Goal: Navigation & Orientation: Understand site structure

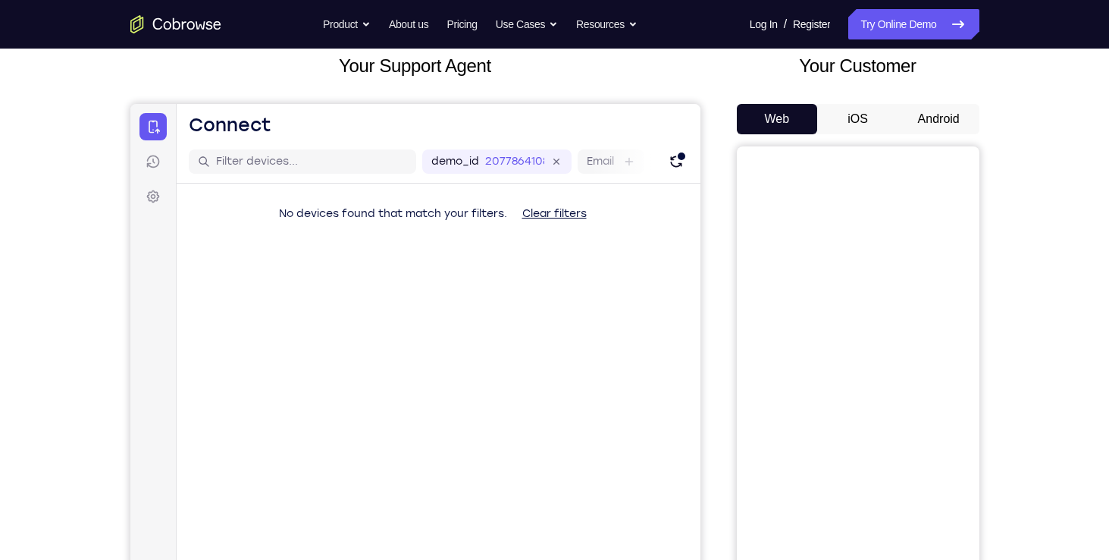
click at [945, 120] on button "Android" at bounding box center [938, 119] width 81 height 30
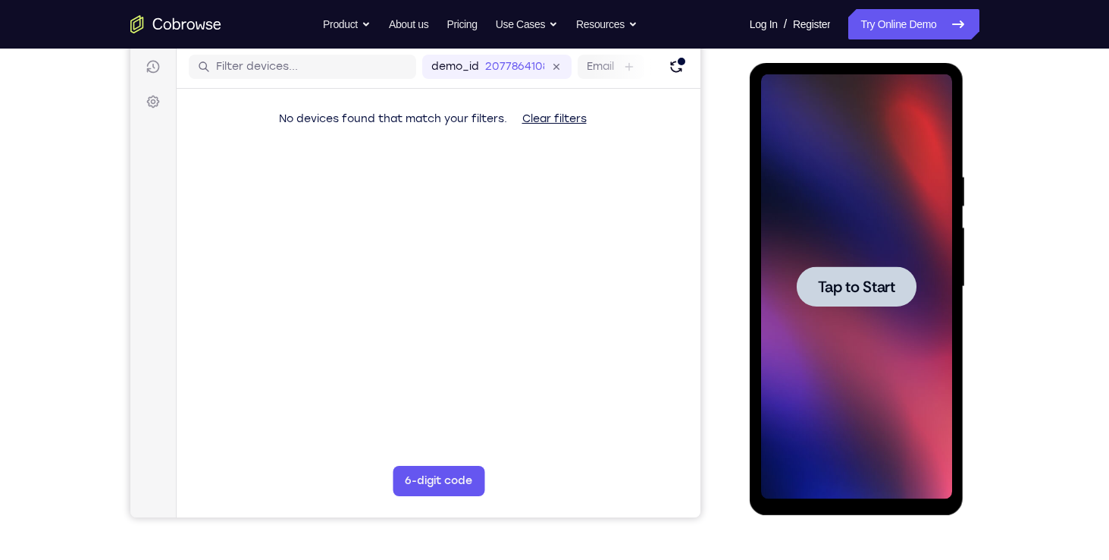
click at [870, 353] on div at bounding box center [856, 286] width 191 height 425
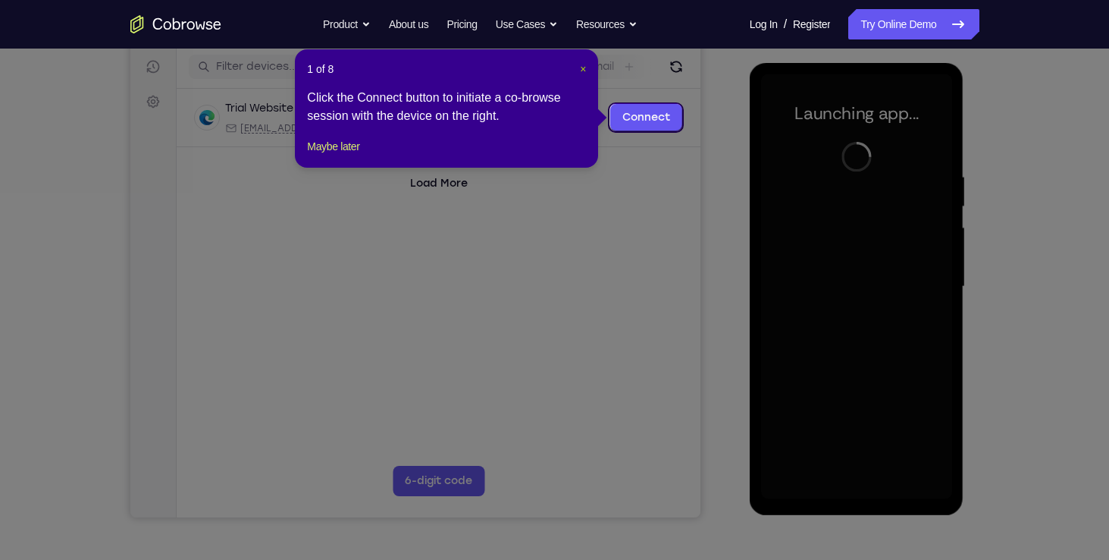
click at [586, 66] on span "×" at bounding box center [583, 69] width 6 height 12
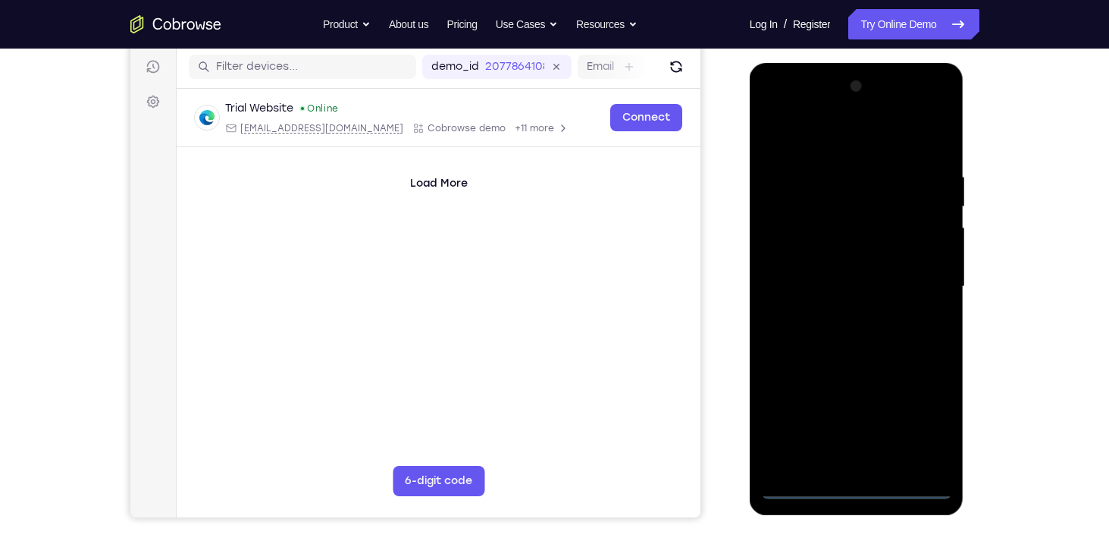
click at [858, 487] on div at bounding box center [856, 286] width 191 height 425
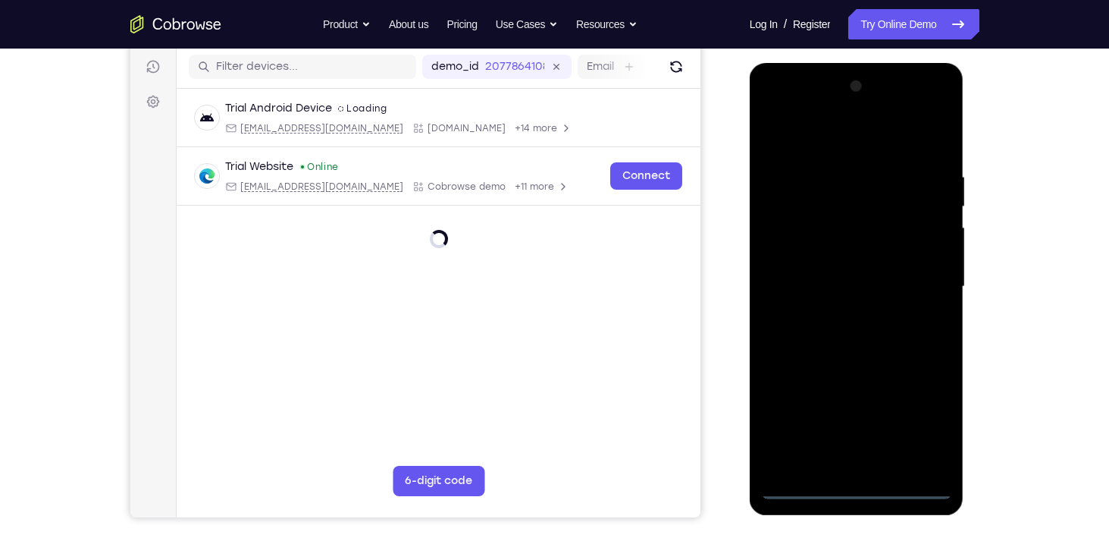
click at [858, 487] on div at bounding box center [856, 286] width 191 height 425
click at [857, 489] on div at bounding box center [856, 286] width 191 height 425
click at [917, 416] on div at bounding box center [856, 286] width 191 height 425
click at [775, 111] on div at bounding box center [856, 286] width 191 height 425
click at [924, 284] on div at bounding box center [856, 286] width 191 height 425
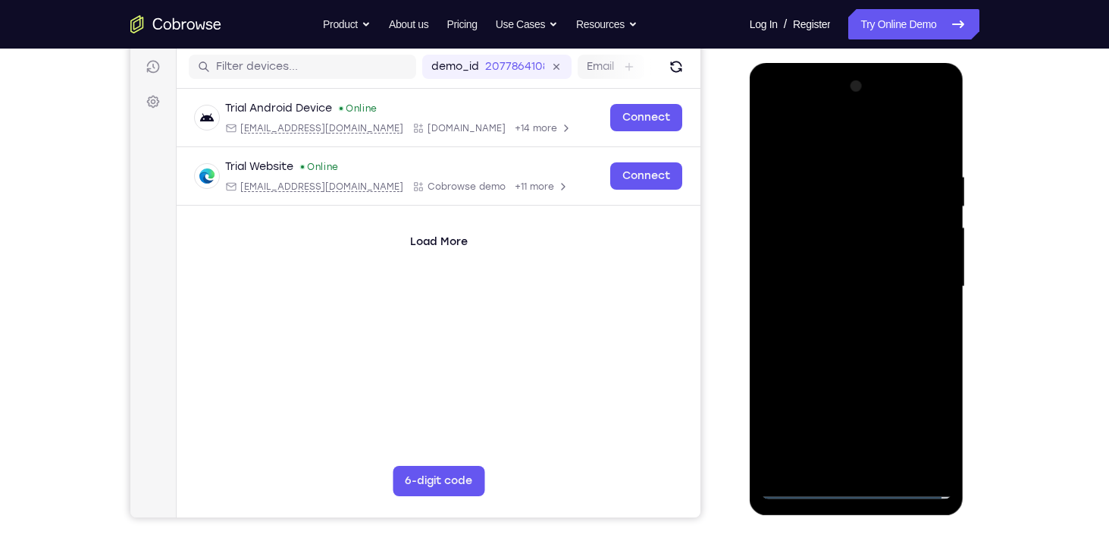
click at [847, 313] on div at bounding box center [856, 286] width 191 height 425
click at [835, 275] on div at bounding box center [856, 286] width 191 height 425
click at [844, 246] on div at bounding box center [856, 286] width 191 height 425
click at [842, 251] on div at bounding box center [856, 286] width 191 height 425
click at [845, 293] on div at bounding box center [856, 286] width 191 height 425
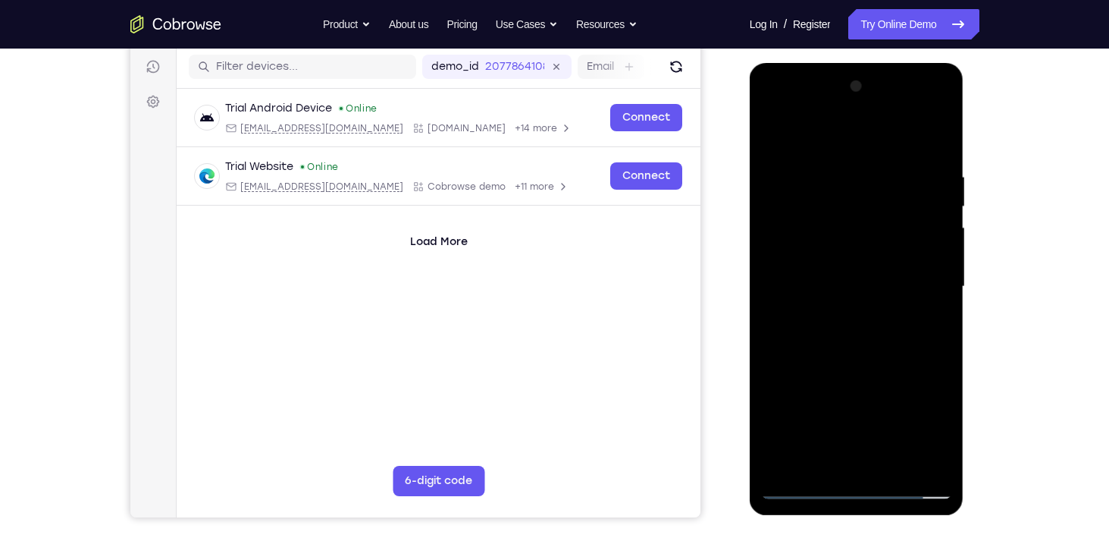
click at [863, 337] on div at bounding box center [856, 286] width 191 height 425
click at [893, 337] on div at bounding box center [856, 286] width 191 height 425
click at [886, 362] on div at bounding box center [856, 286] width 191 height 425
click at [833, 165] on div at bounding box center [856, 286] width 191 height 425
click at [935, 218] on div at bounding box center [856, 286] width 191 height 425
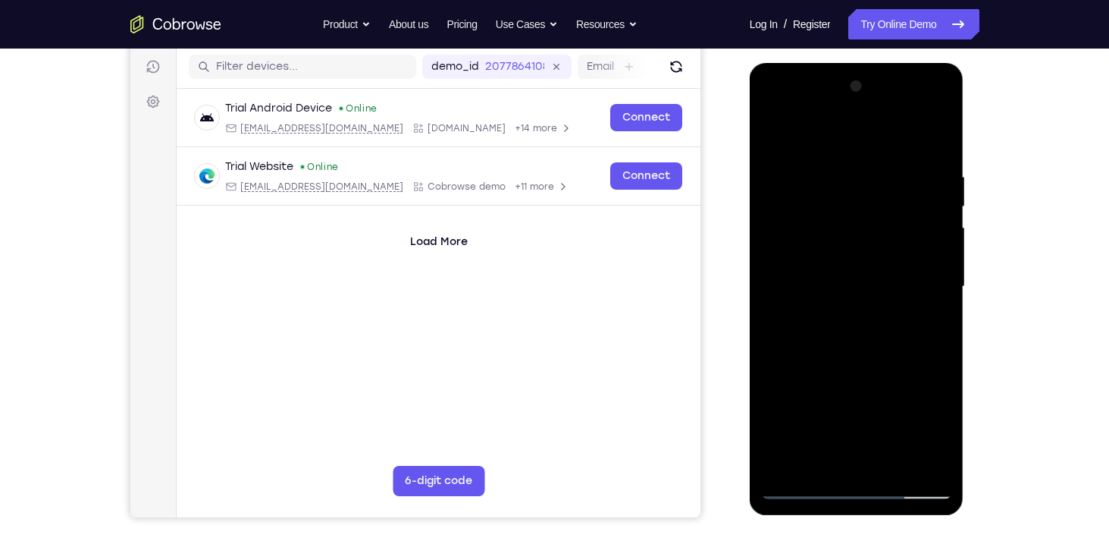
click at [920, 455] on div at bounding box center [856, 286] width 191 height 425
click at [789, 357] on div at bounding box center [856, 286] width 191 height 425
click at [813, 456] on div at bounding box center [856, 286] width 191 height 425
click at [812, 352] on div at bounding box center [856, 286] width 191 height 425
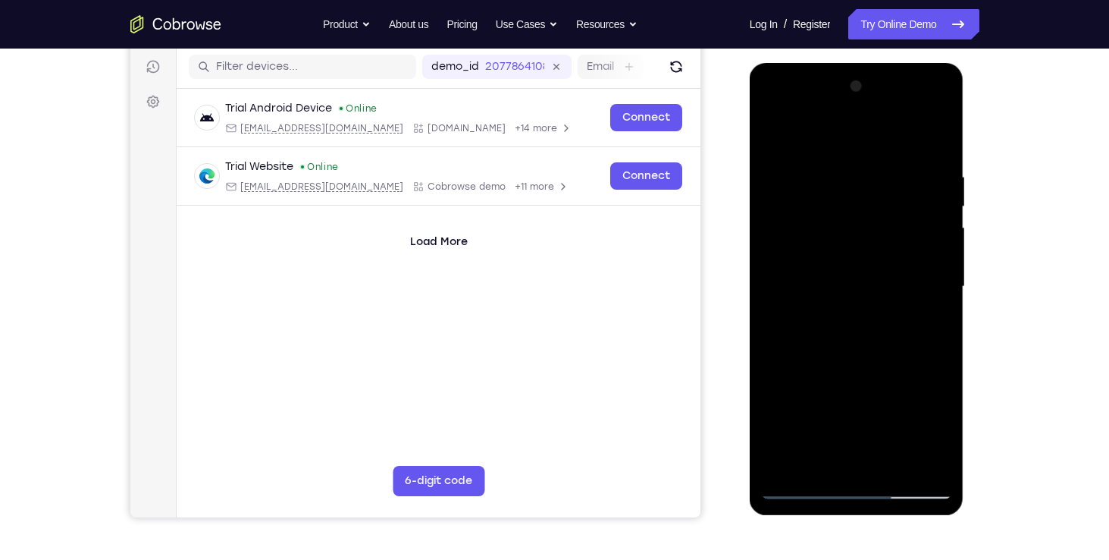
click at [796, 484] on div at bounding box center [856, 286] width 191 height 425
click at [932, 458] on div at bounding box center [856, 286] width 191 height 425
click at [911, 350] on div at bounding box center [856, 286] width 191 height 425
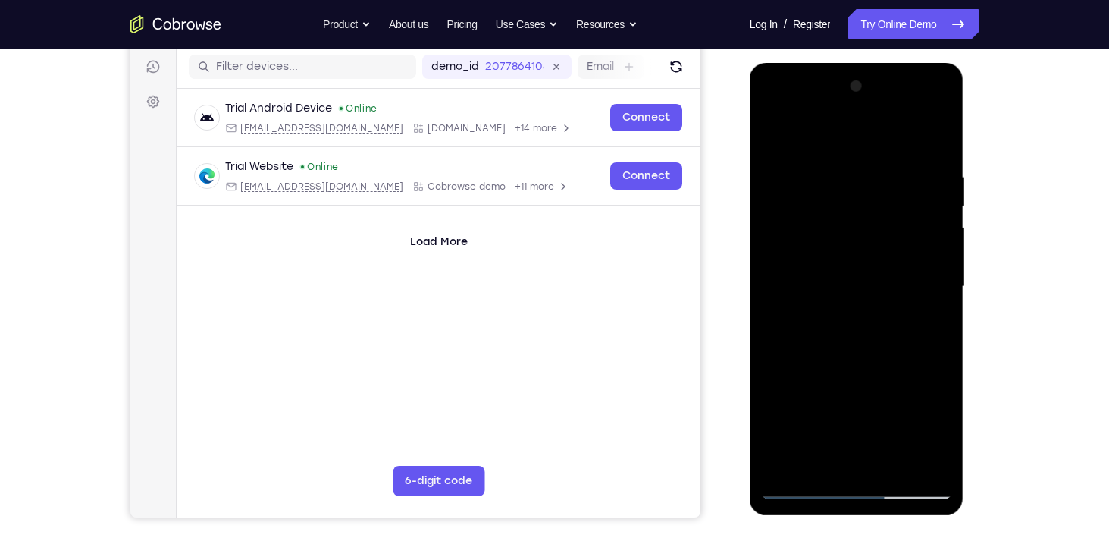
click at [917, 457] on div at bounding box center [856, 286] width 191 height 425
click at [931, 359] on div at bounding box center [856, 286] width 191 height 425
click at [929, 324] on div at bounding box center [856, 286] width 191 height 425
click at [930, 299] on div at bounding box center [856, 286] width 191 height 425
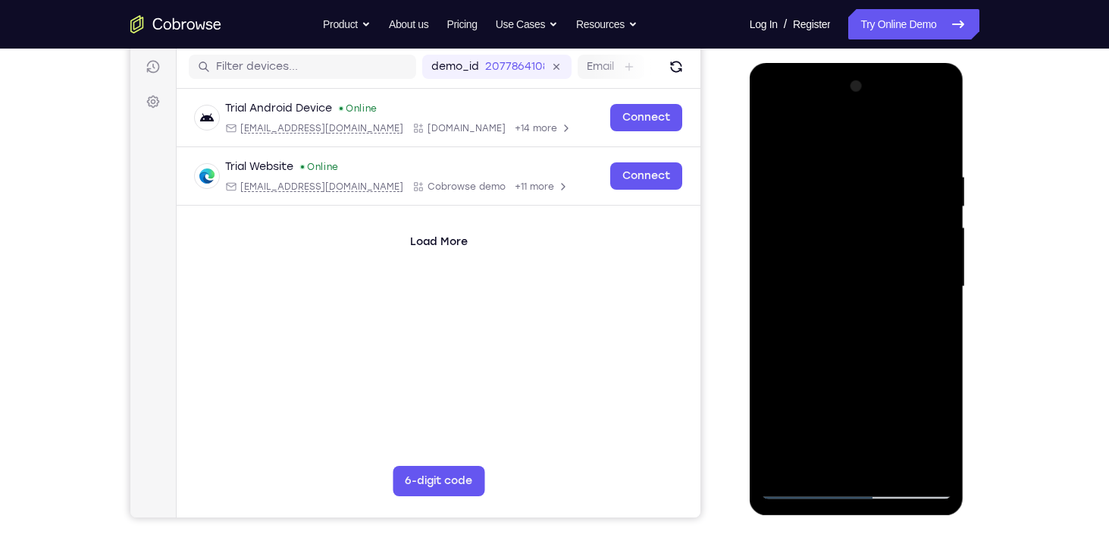
click at [930, 299] on div at bounding box center [856, 286] width 191 height 425
click at [929, 283] on div at bounding box center [856, 286] width 191 height 425
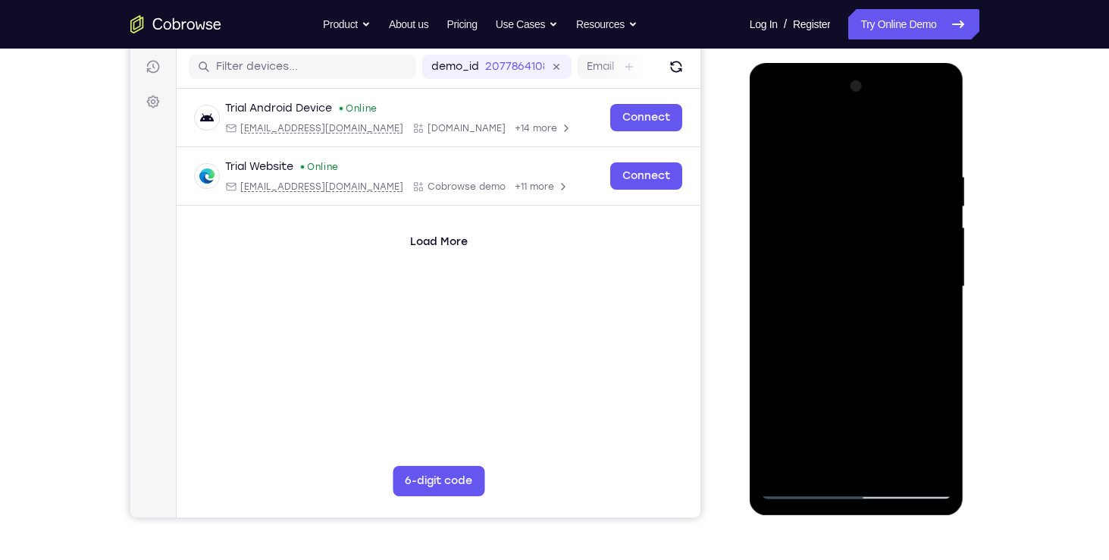
click at [929, 283] on div at bounding box center [856, 286] width 191 height 425
click at [932, 292] on div at bounding box center [856, 286] width 191 height 425
drag, startPoint x: 932, startPoint y: 292, endPoint x: 775, endPoint y: 271, distance: 158.3
click at [775, 271] on div at bounding box center [856, 286] width 191 height 425
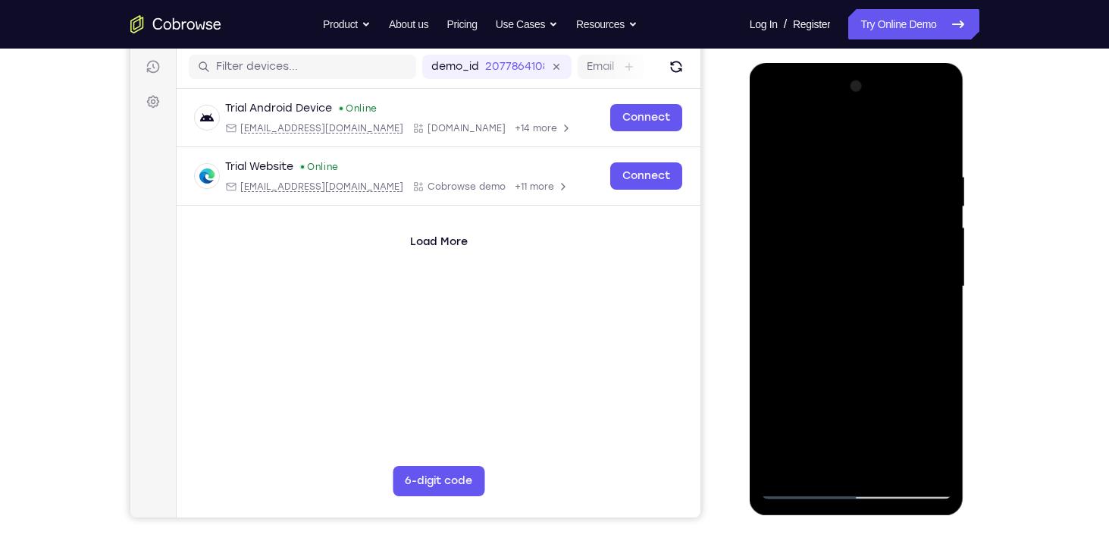
drag, startPoint x: 924, startPoint y: 284, endPoint x: 836, endPoint y: 282, distance: 88.7
click at [836, 282] on div at bounding box center [856, 286] width 191 height 425
drag, startPoint x: 937, startPoint y: 301, endPoint x: 814, endPoint y: 296, distance: 122.9
click at [814, 296] on div at bounding box center [856, 286] width 191 height 425
drag, startPoint x: 912, startPoint y: 295, endPoint x: 795, endPoint y: 296, distance: 116.8
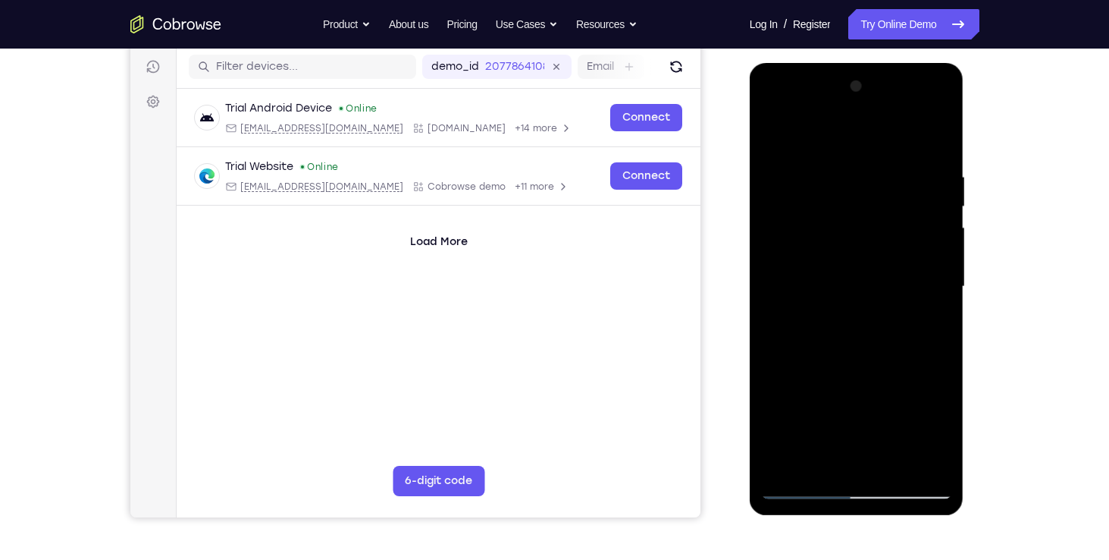
click at [795, 296] on div at bounding box center [856, 286] width 191 height 425
click at [809, 490] on div at bounding box center [856, 286] width 191 height 425
click at [904, 469] on div at bounding box center [856, 286] width 191 height 425
click at [856, 371] on div at bounding box center [856, 286] width 191 height 425
click at [807, 484] on div at bounding box center [856, 286] width 191 height 425
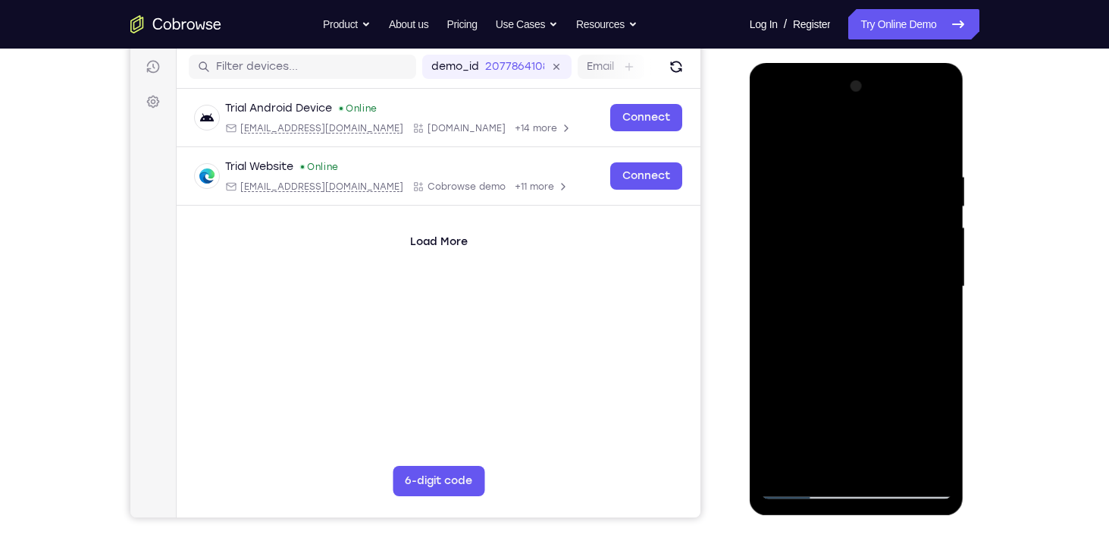
click at [789, 461] on div at bounding box center [856, 286] width 191 height 425
click at [791, 463] on div at bounding box center [856, 286] width 191 height 425
click at [932, 465] on div at bounding box center [856, 286] width 191 height 425
click at [841, 259] on div at bounding box center [856, 286] width 191 height 425
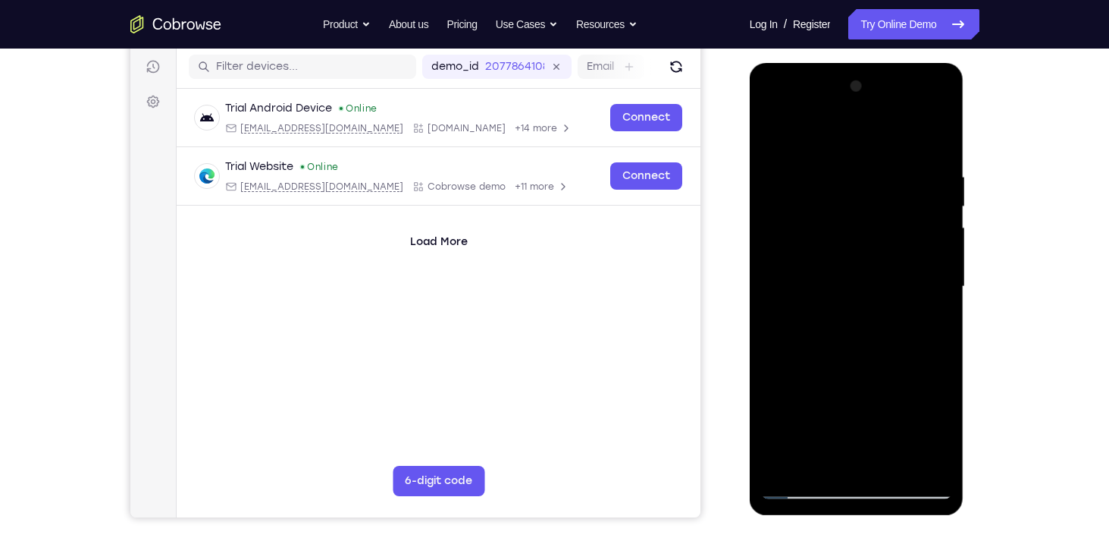
click at [797, 488] on div at bounding box center [856, 286] width 191 height 425
